Goal: Information Seeking & Learning: Learn about a topic

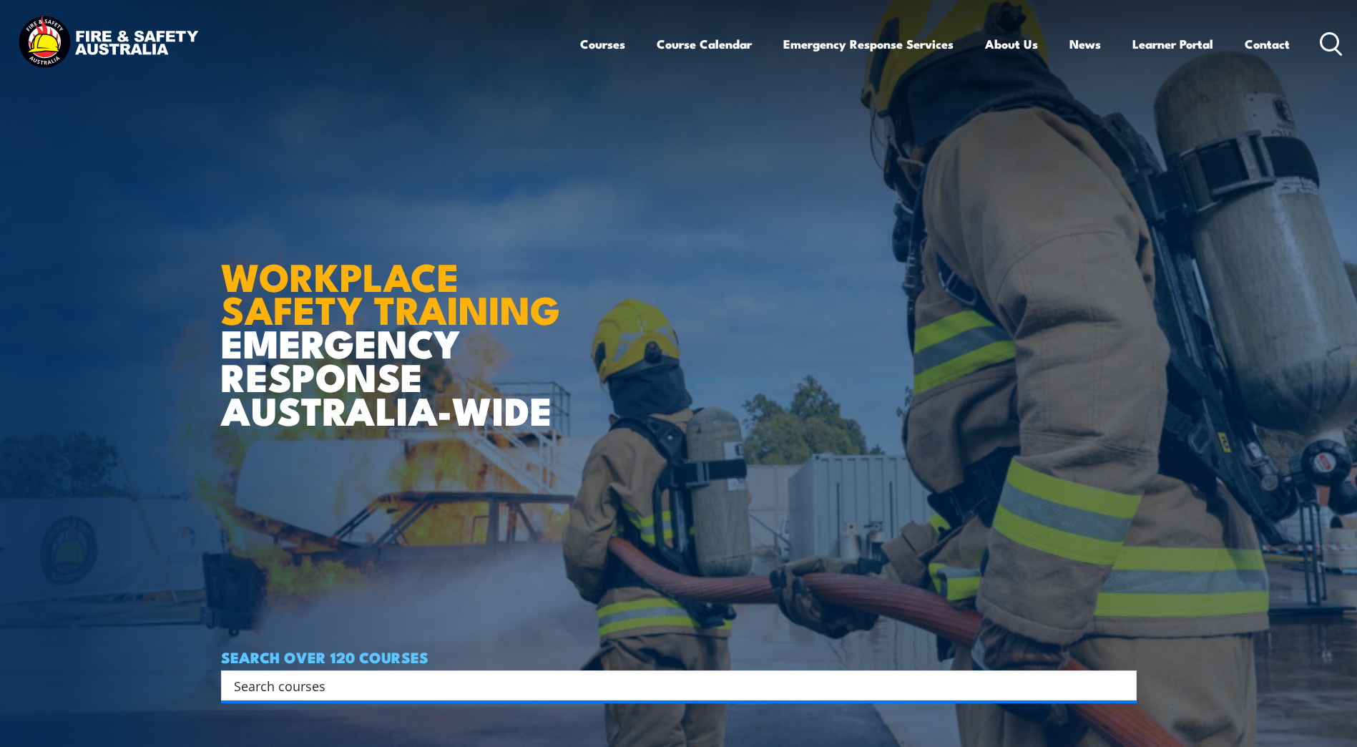
click at [1333, 44] on icon at bounding box center [1331, 44] width 23 height 24
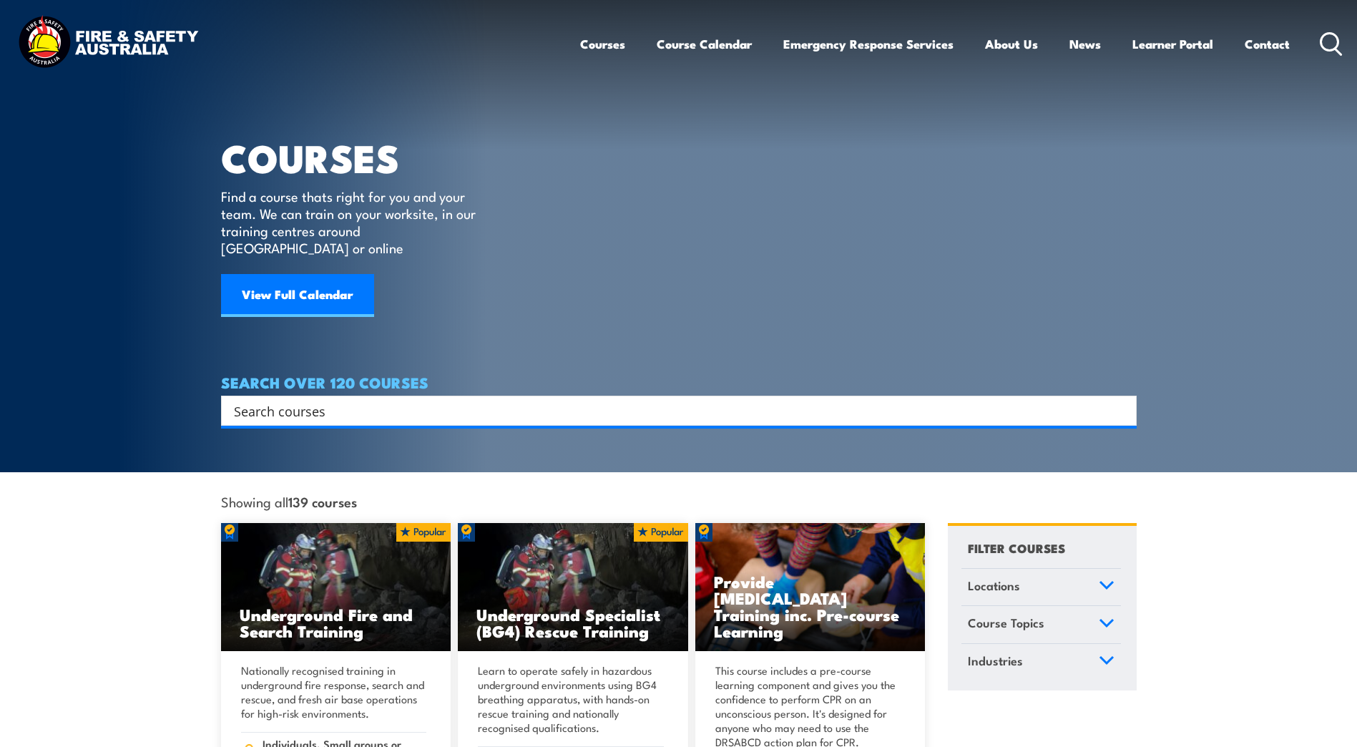
click at [320, 400] on input "Search input" at bounding box center [669, 410] width 871 height 21
type input "warden"
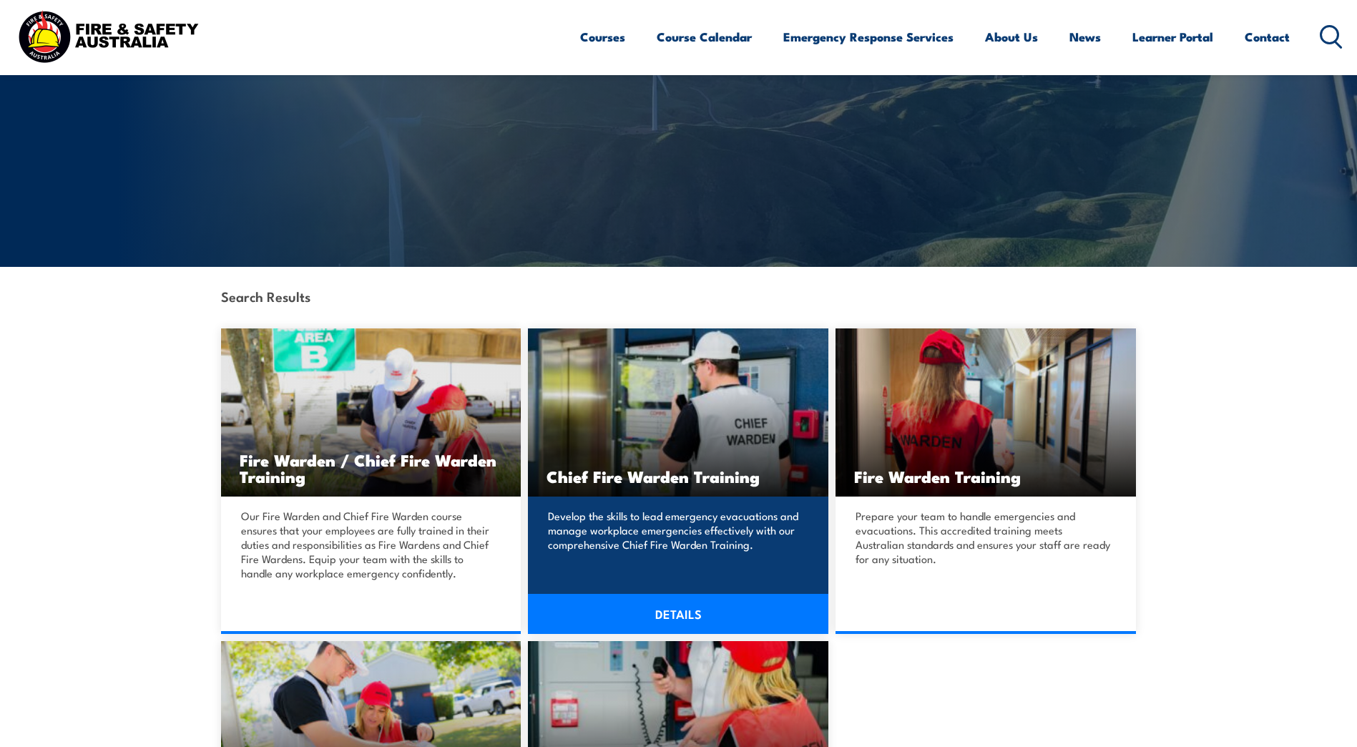
scroll to position [286, 0]
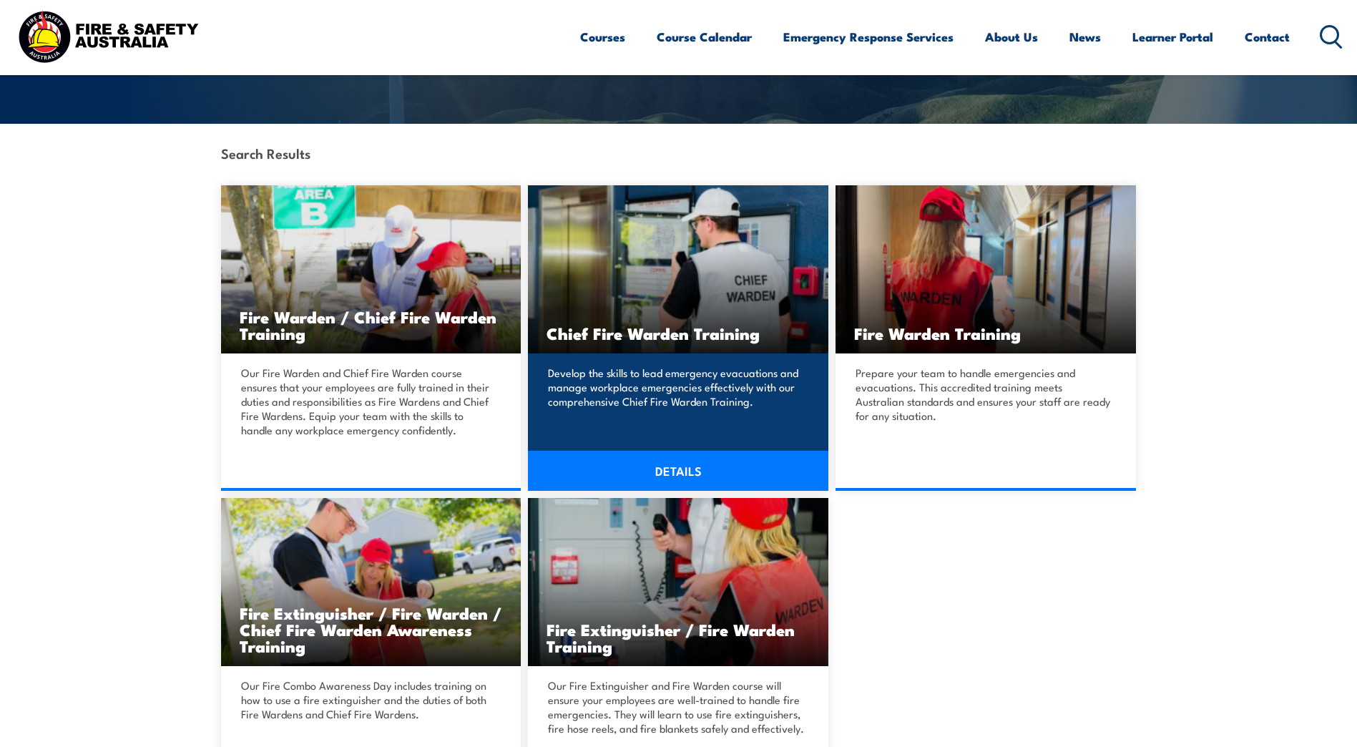
drag, startPoint x: 661, startPoint y: 469, endPoint x: 652, endPoint y: 470, distance: 9.4
click at [660, 469] on link "DETAILS" at bounding box center [678, 471] width 300 height 40
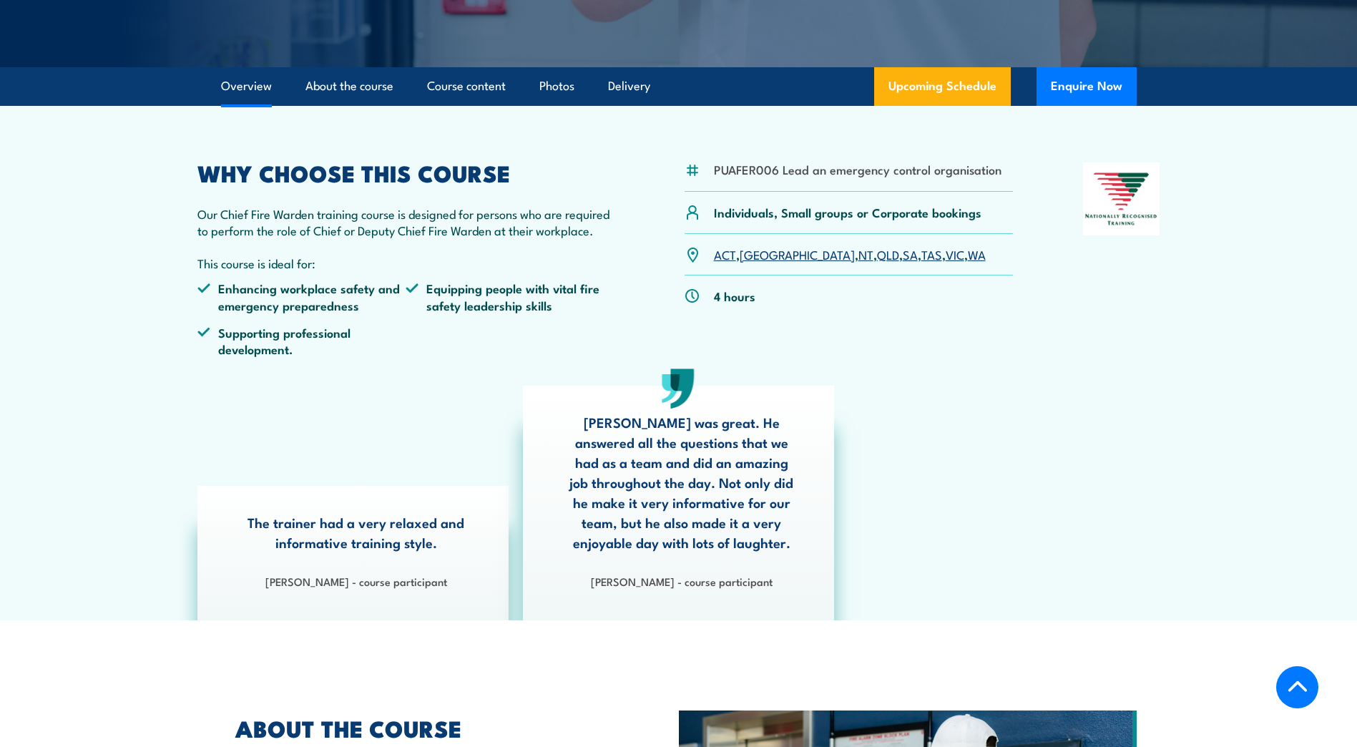
scroll to position [358, 0]
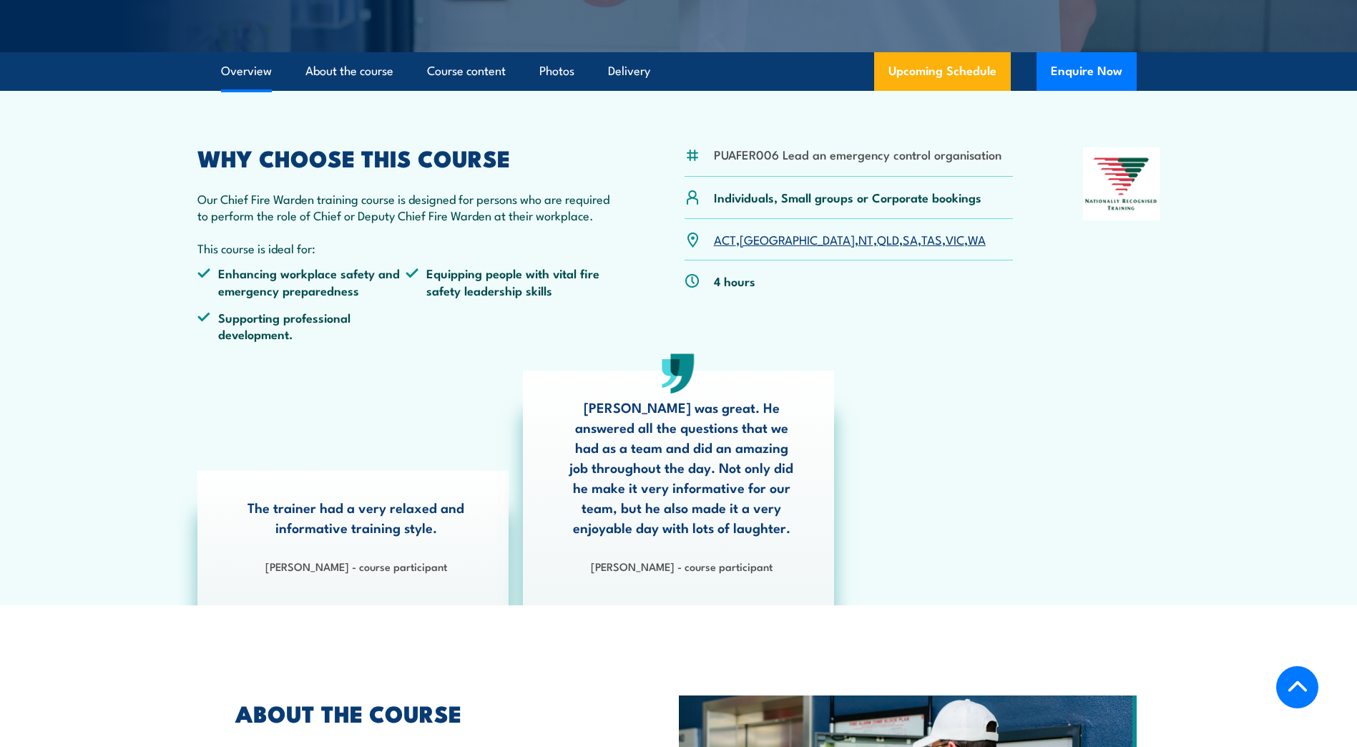
click at [877, 235] on link "QLD" at bounding box center [888, 238] width 22 height 17
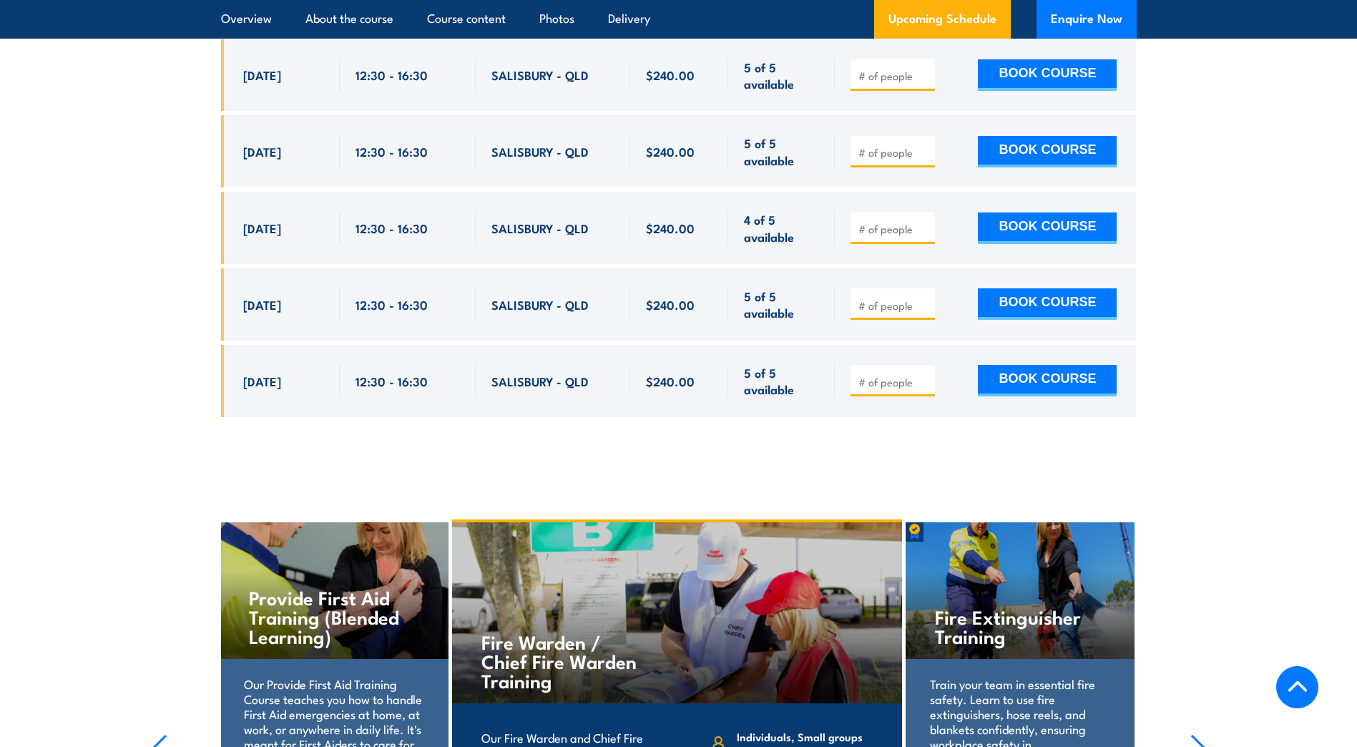
scroll to position [2909, 0]
